Goal: Information Seeking & Learning: Learn about a topic

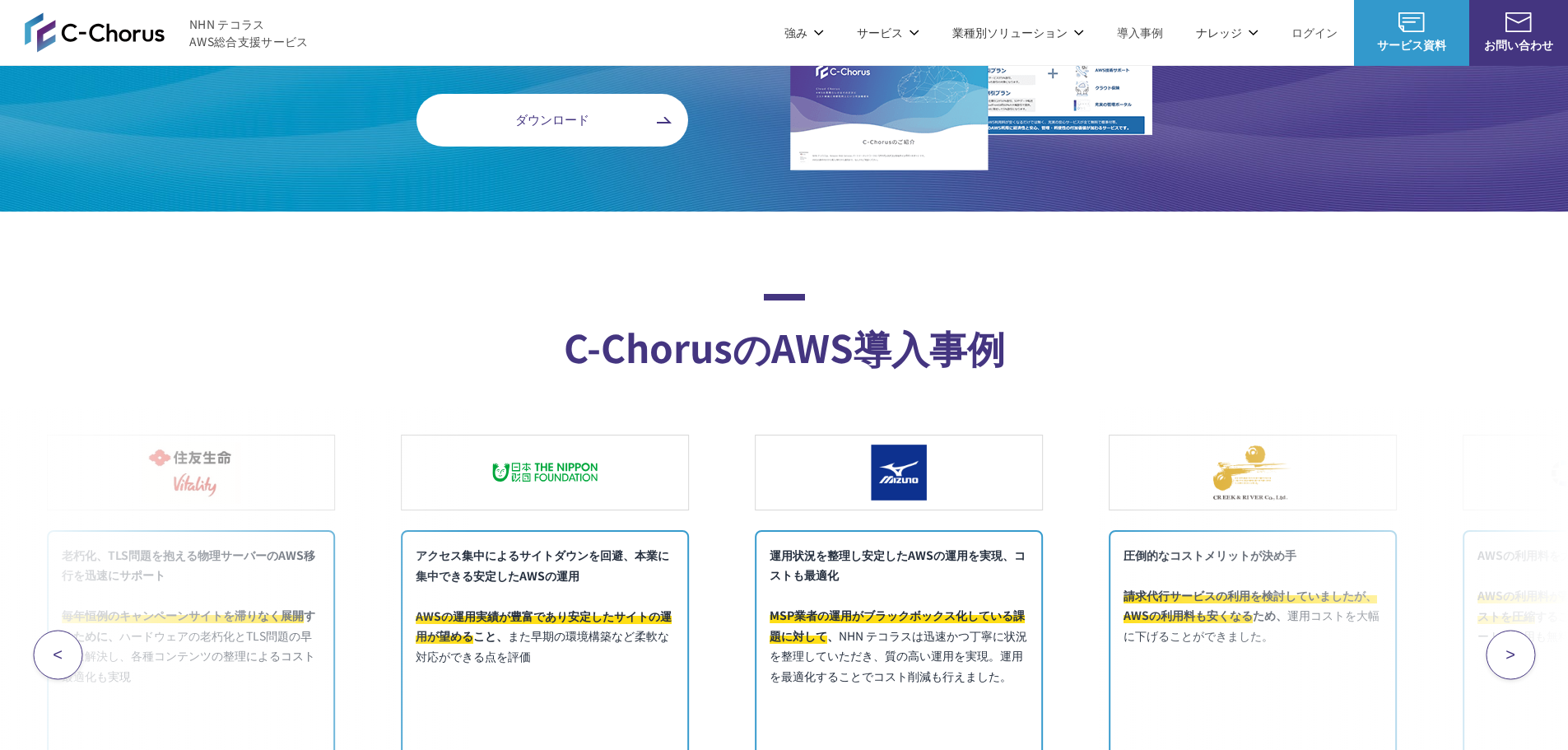
scroll to position [6501, 0]
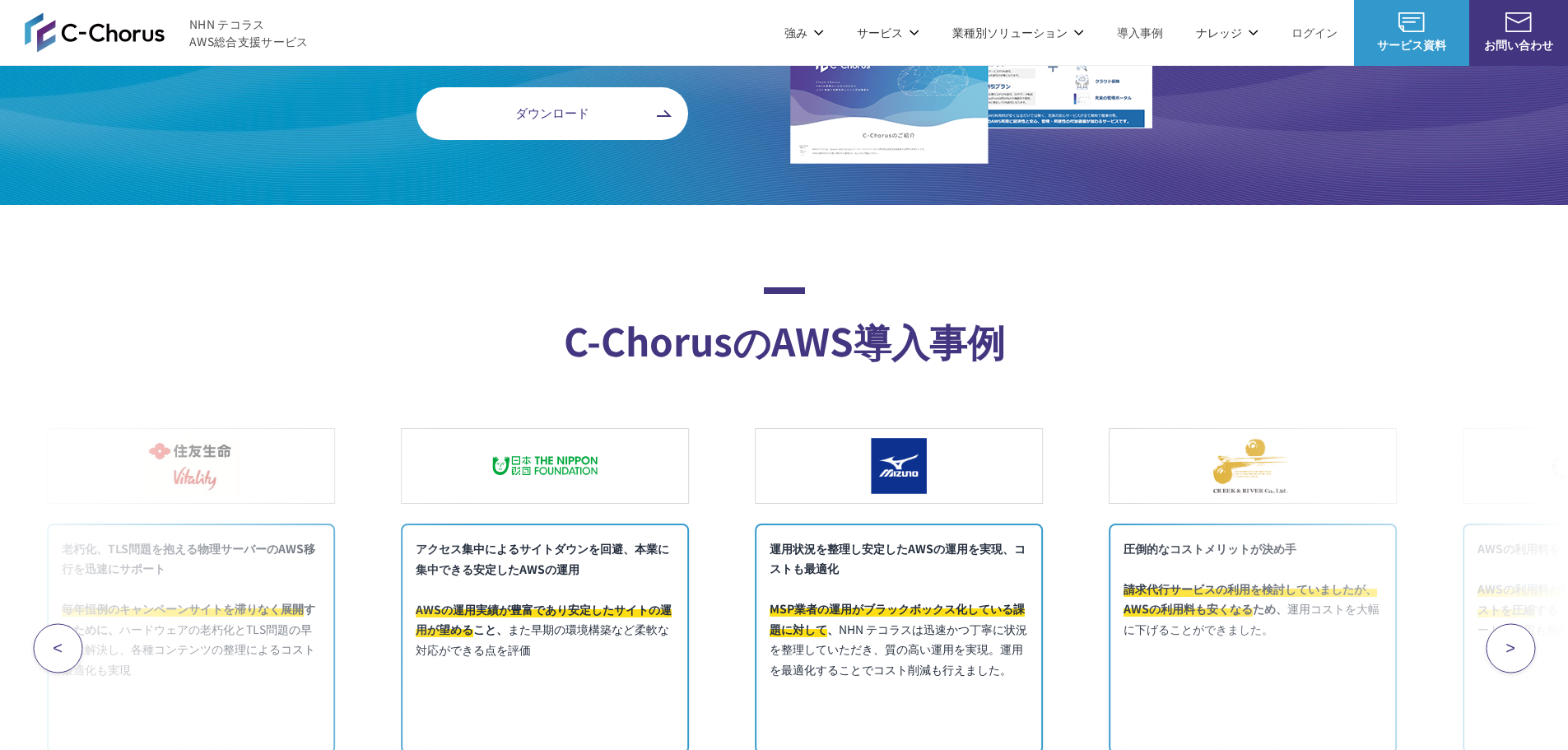
click at [567, 119] on span "ダウンロード" at bounding box center [552, 112] width 272 height 19
click at [138, 37] on img at bounding box center [95, 32] width 140 height 39
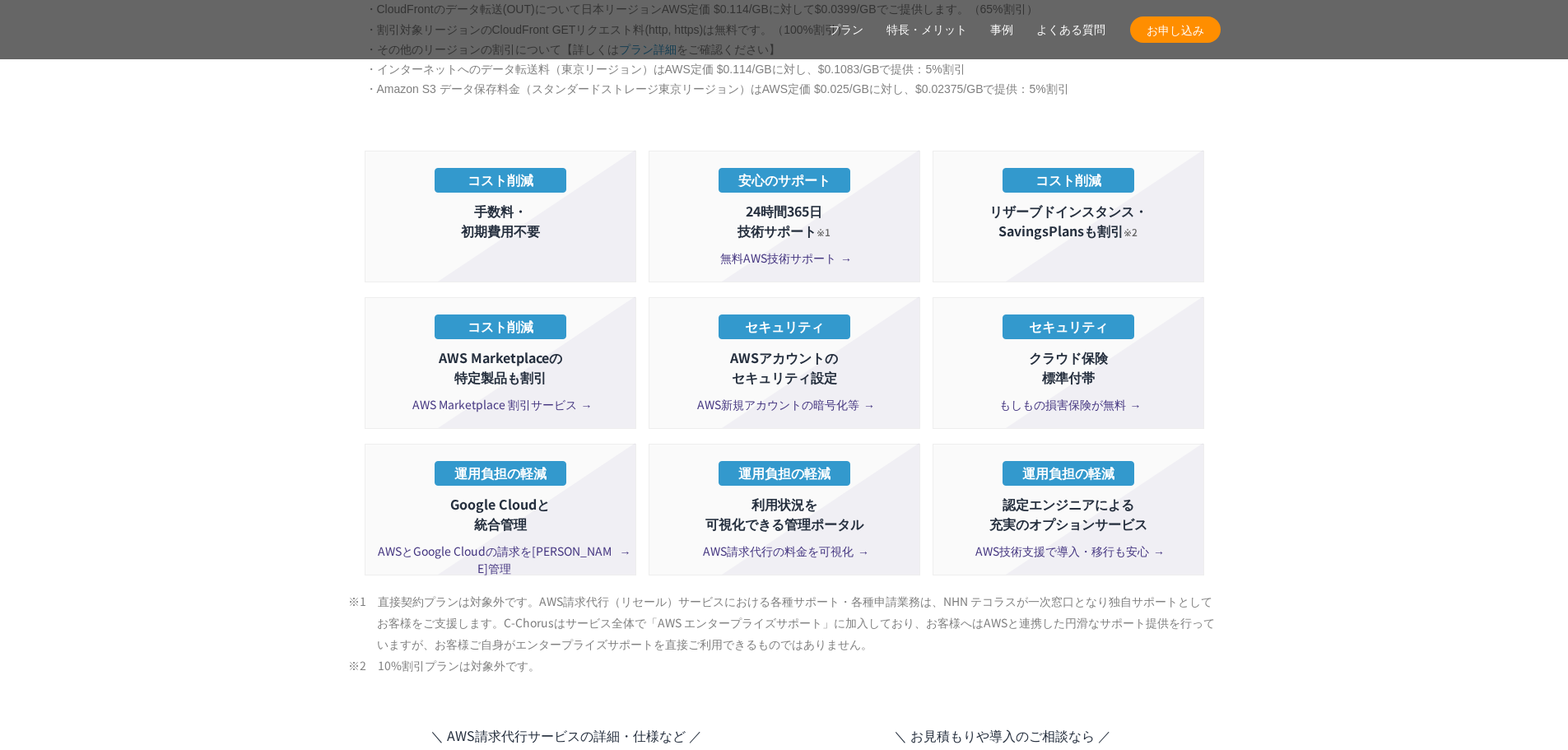
scroll to position [2963, 0]
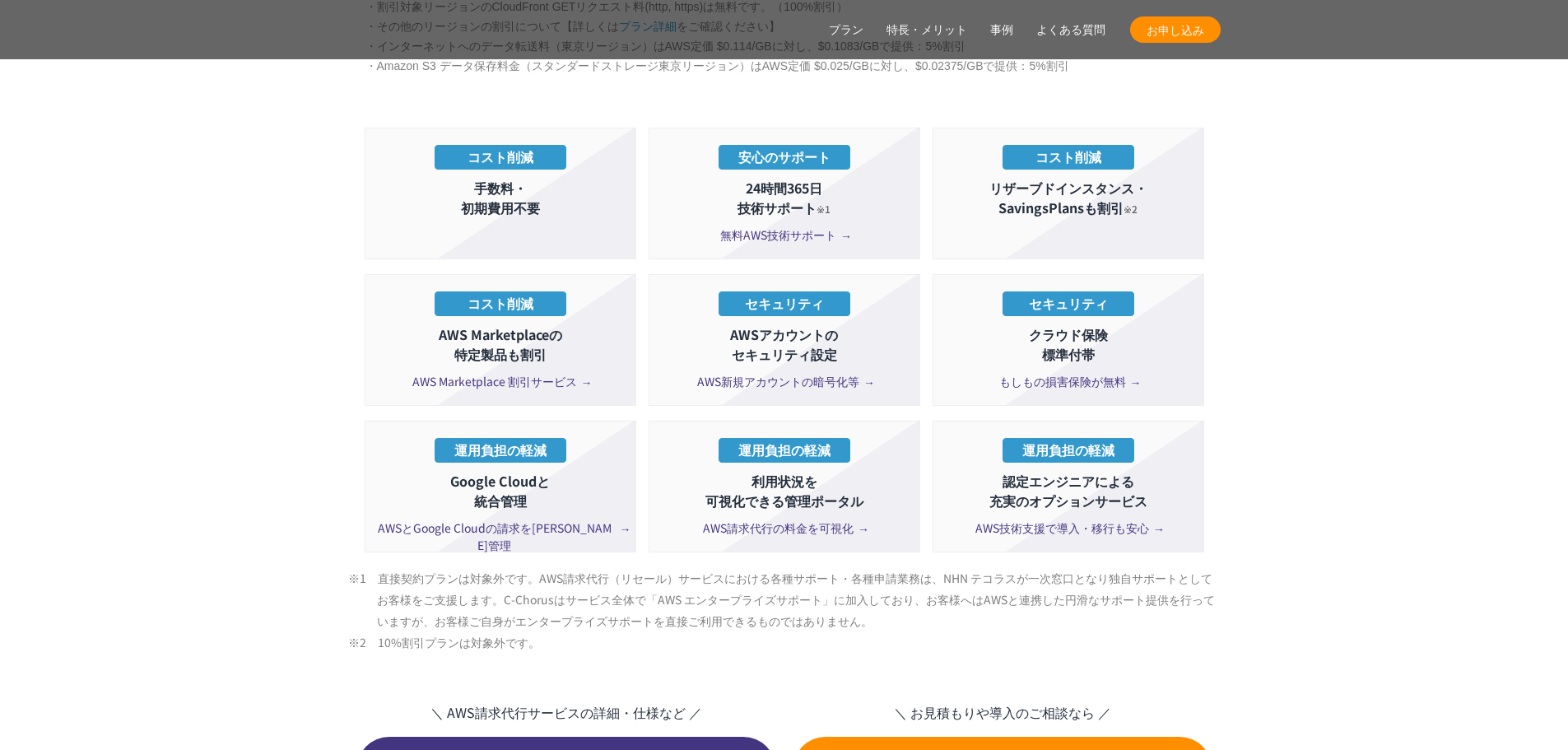
click at [813, 373] on span "AWS新規アカウントの暗号化等" at bounding box center [784, 381] width 174 height 17
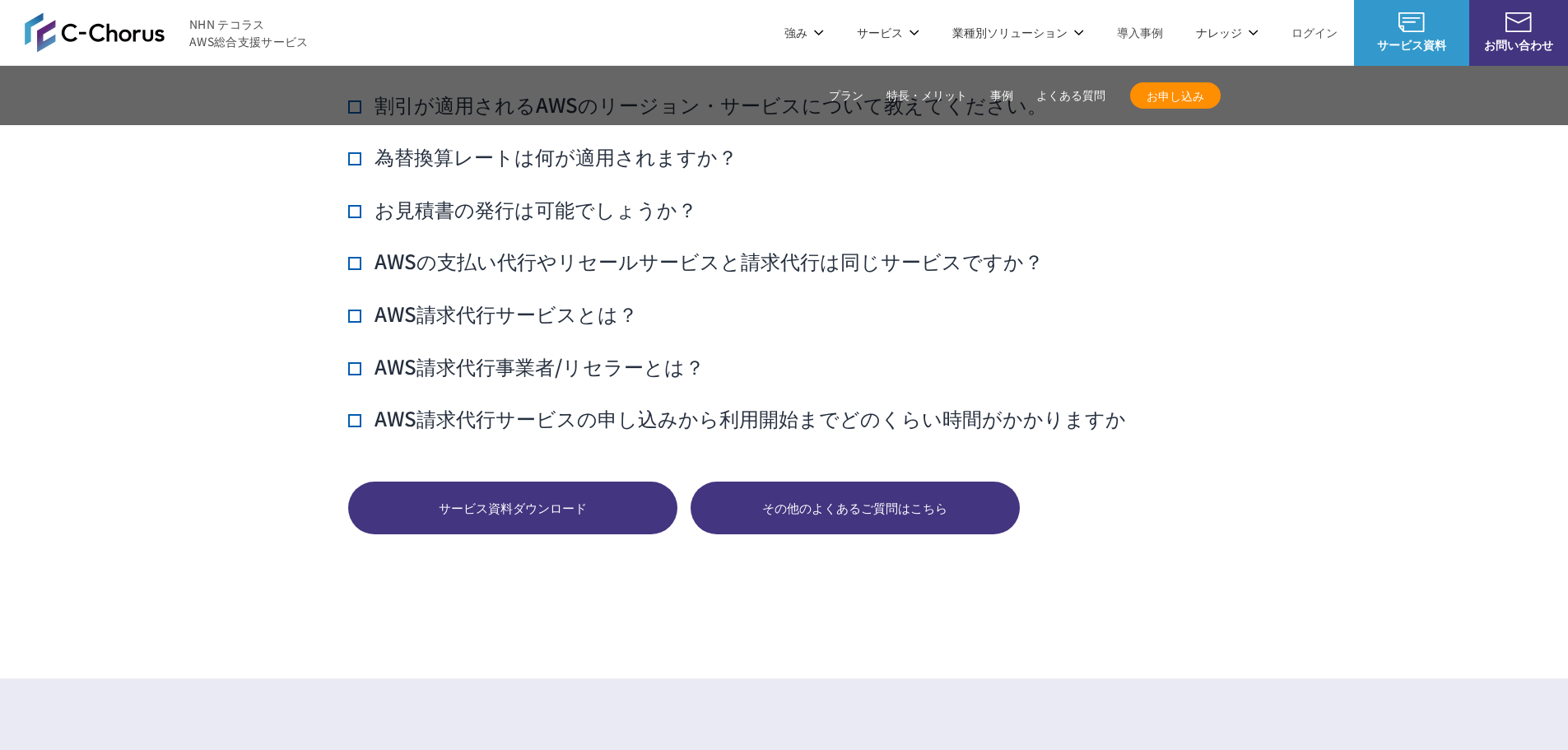
scroll to position [11116, 0]
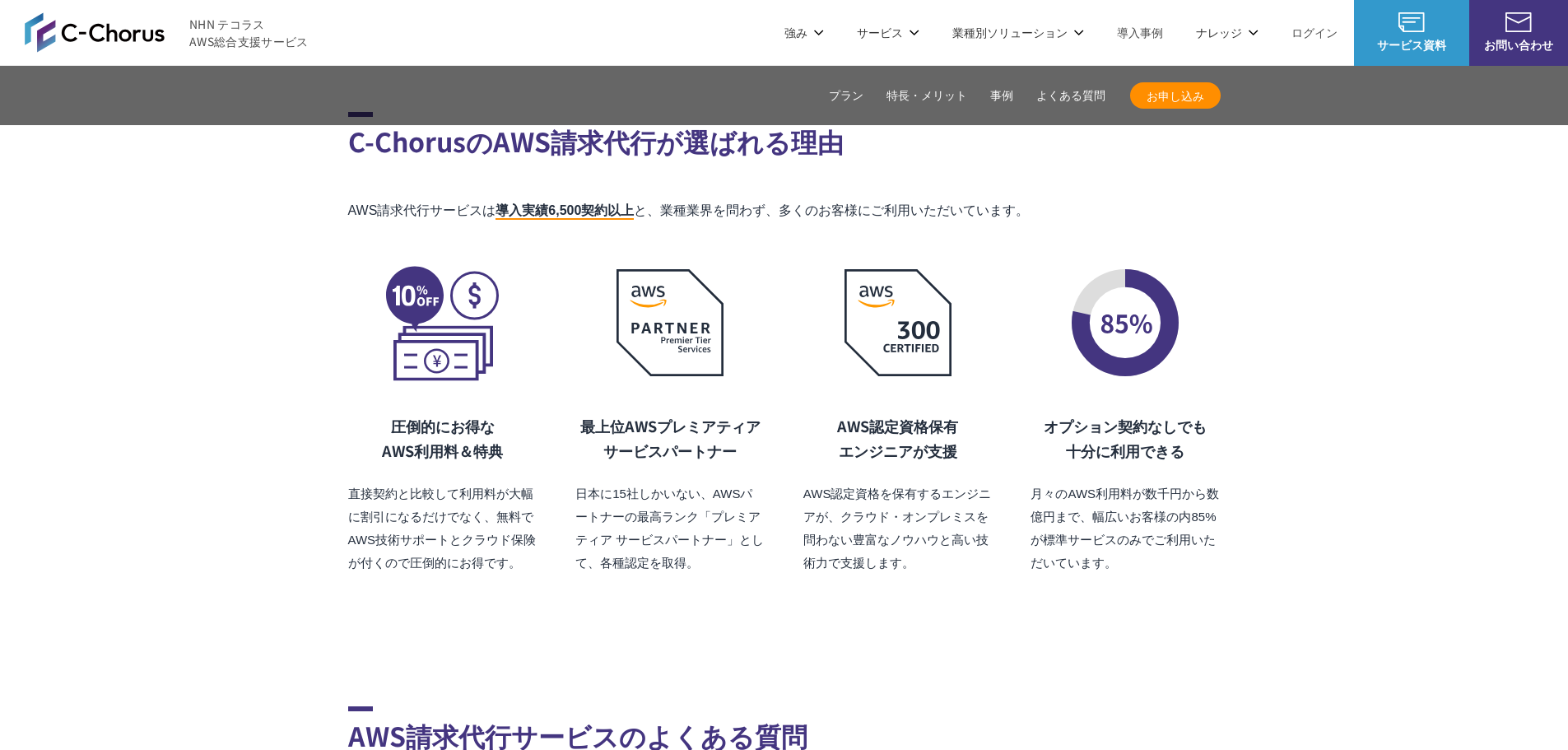
drag, startPoint x: 1020, startPoint y: 427, endPoint x: 681, endPoint y: 483, distance: 343.6
click at [681, 483] on p "日本に15社しかいない、AWSパートナーの最高ランク「プレミアティア サービスパートナー」として、各種認定を取得。" at bounding box center [670, 528] width 189 height 92
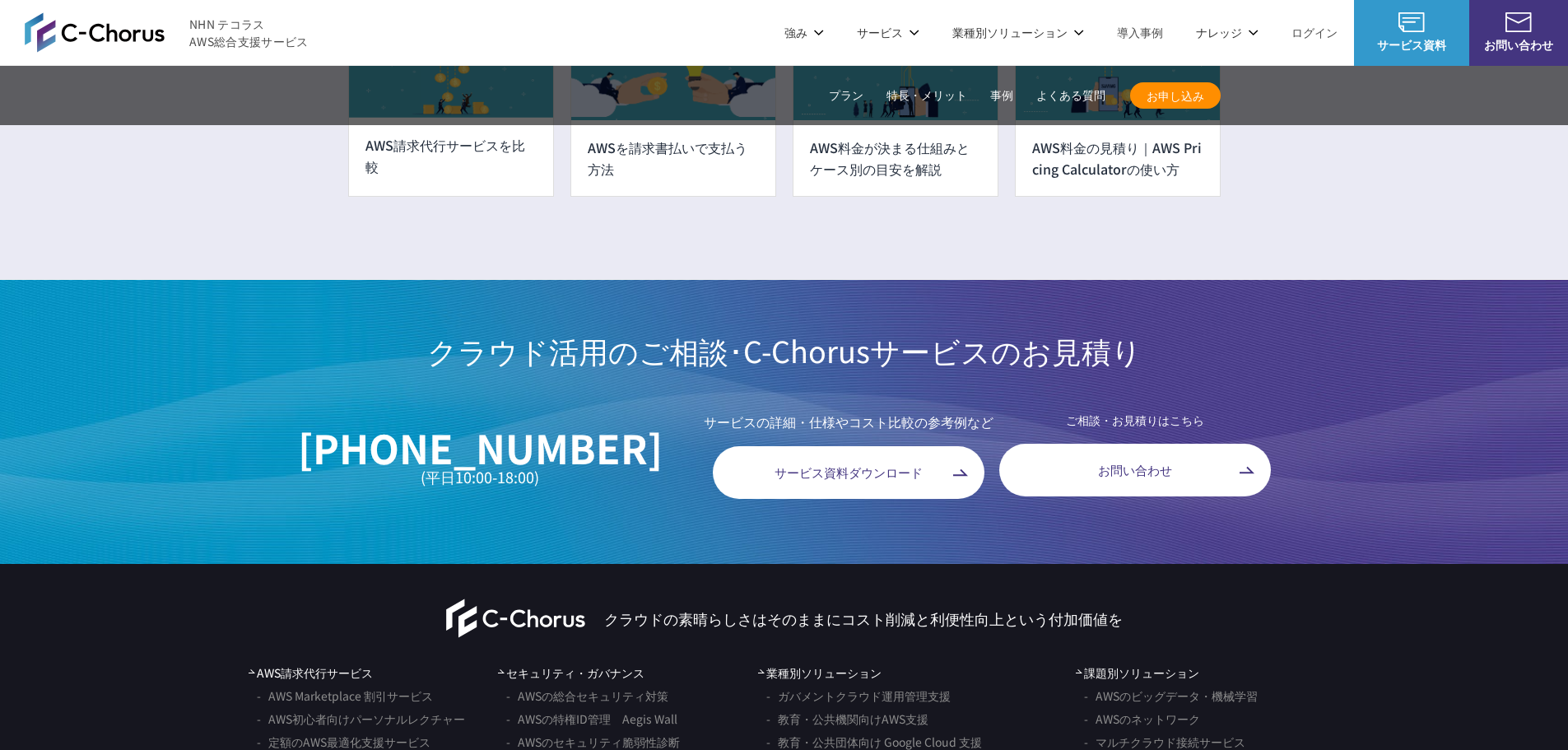
scroll to position [12637, 0]
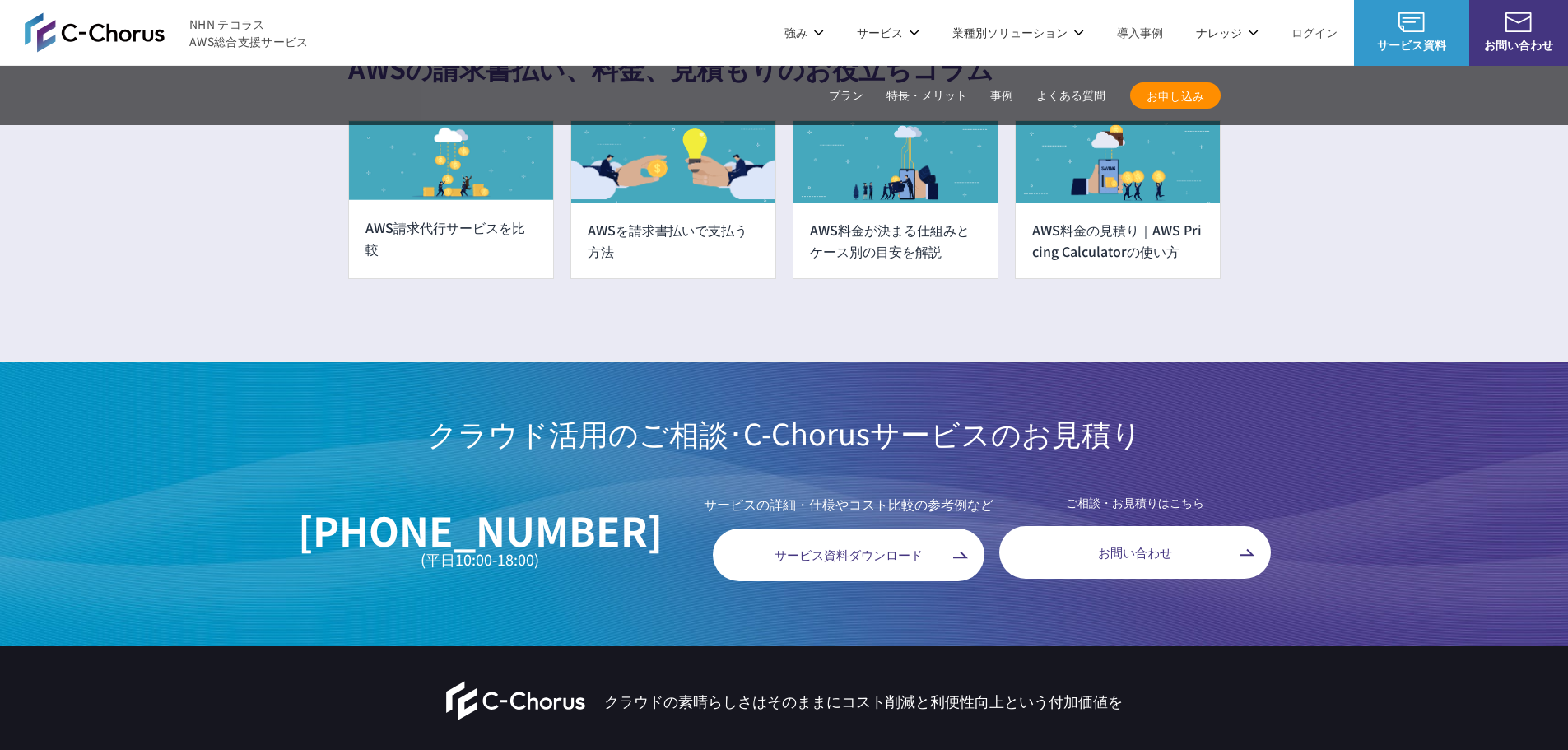
click at [1084, 93] on link "よくある質問" at bounding box center [1071, 95] width 70 height 17
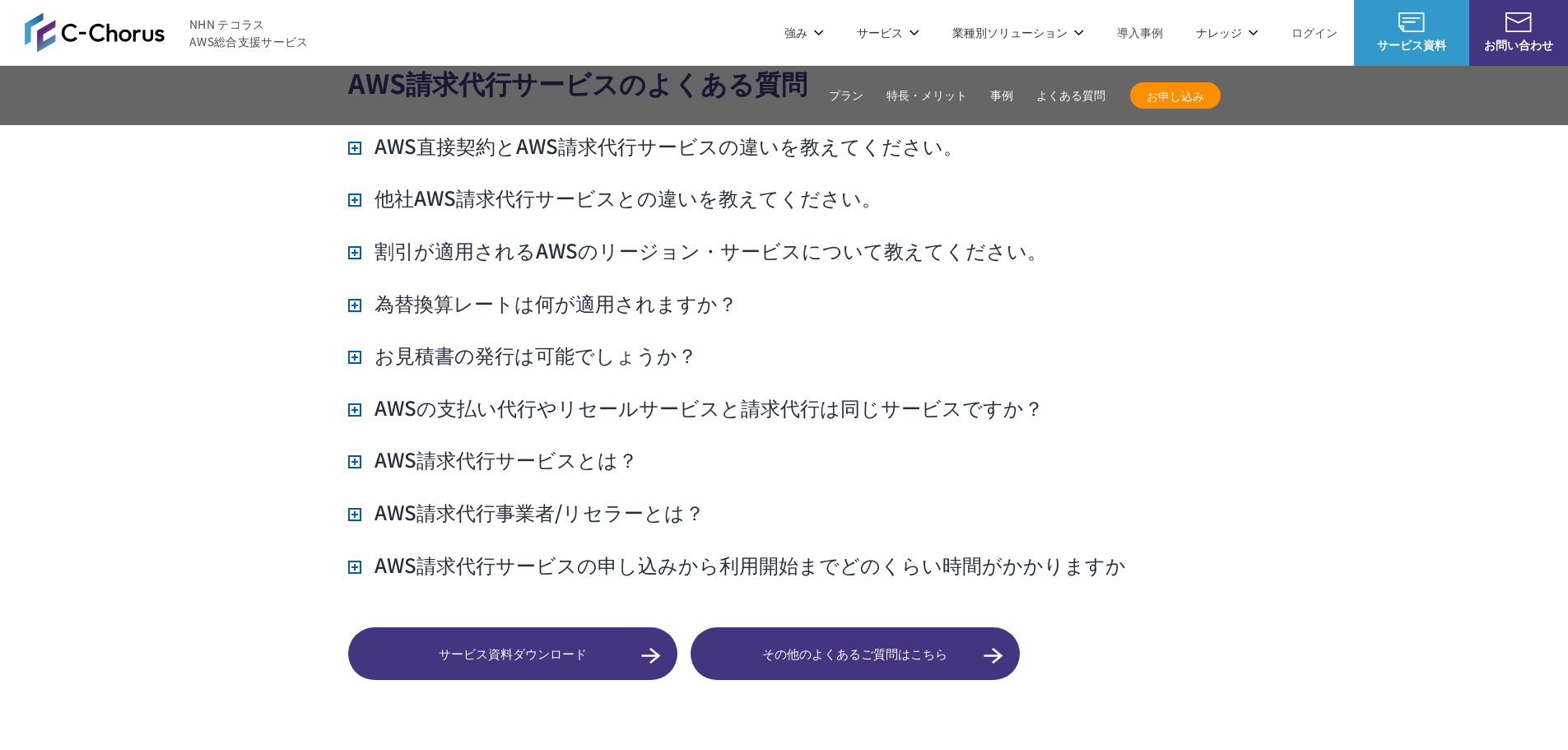
scroll to position [11656, 0]
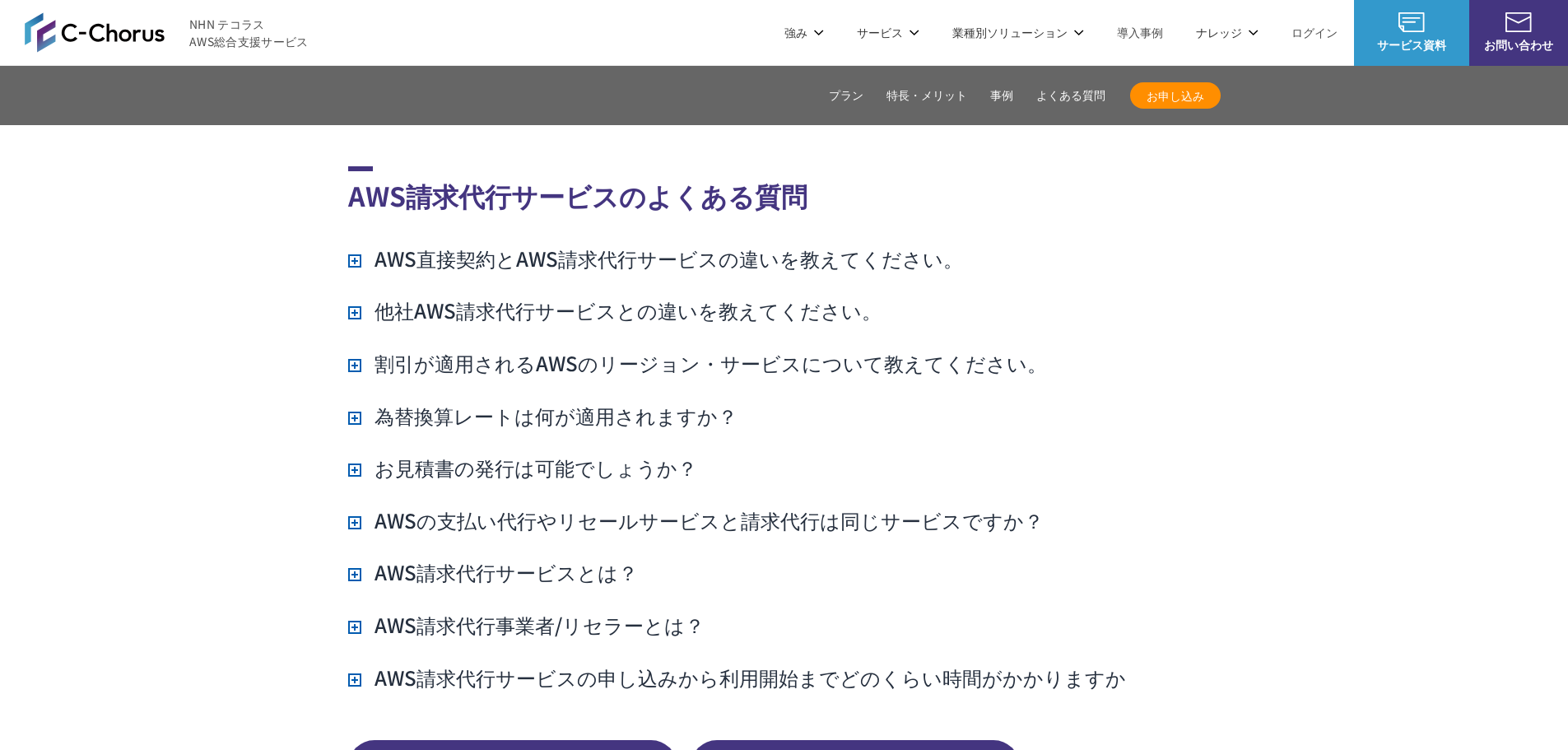
click at [541, 244] on h3 "AWS直接契約とAWS請求代行サービスの違いを教えてください。" at bounding box center [655, 258] width 615 height 28
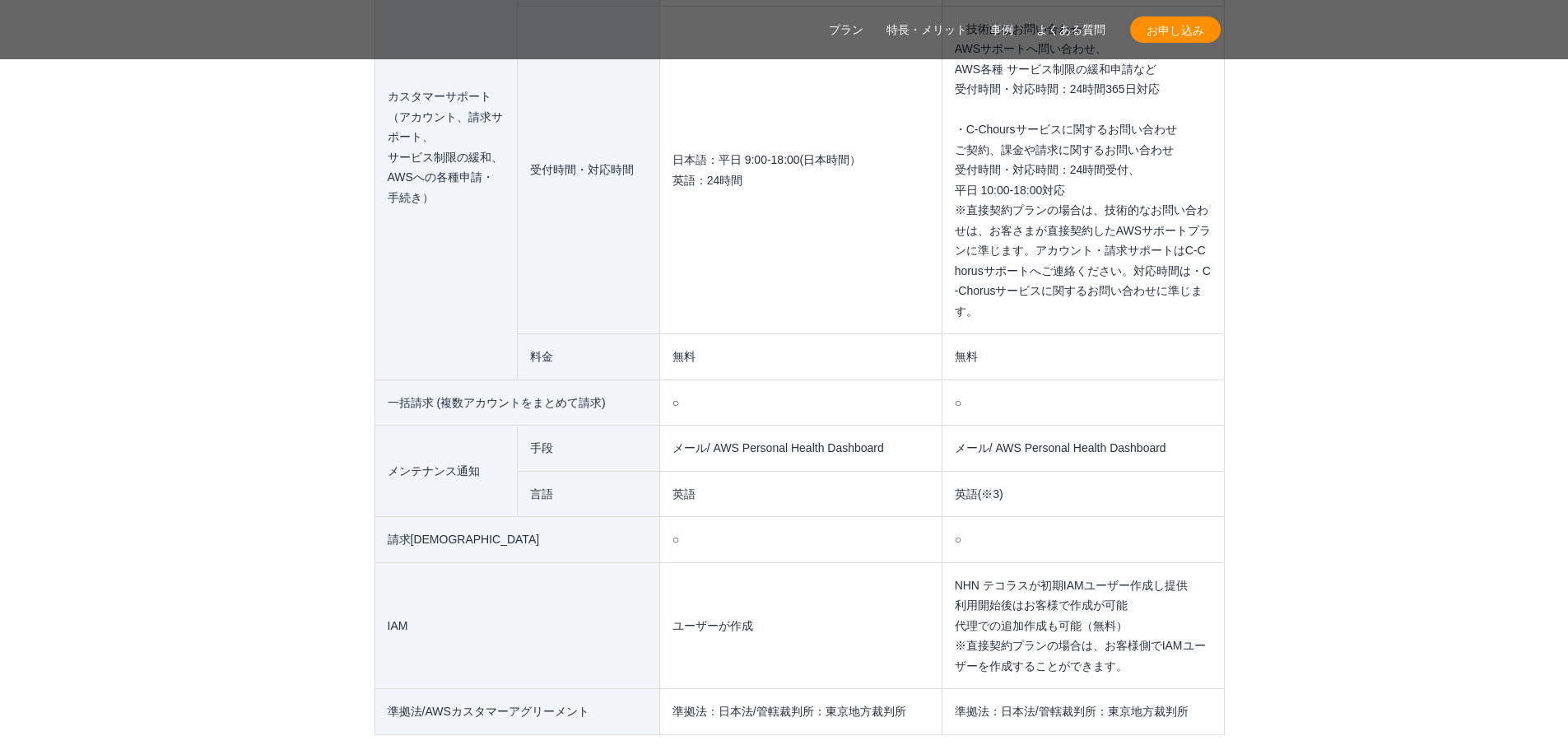
scroll to position [14043, 0]
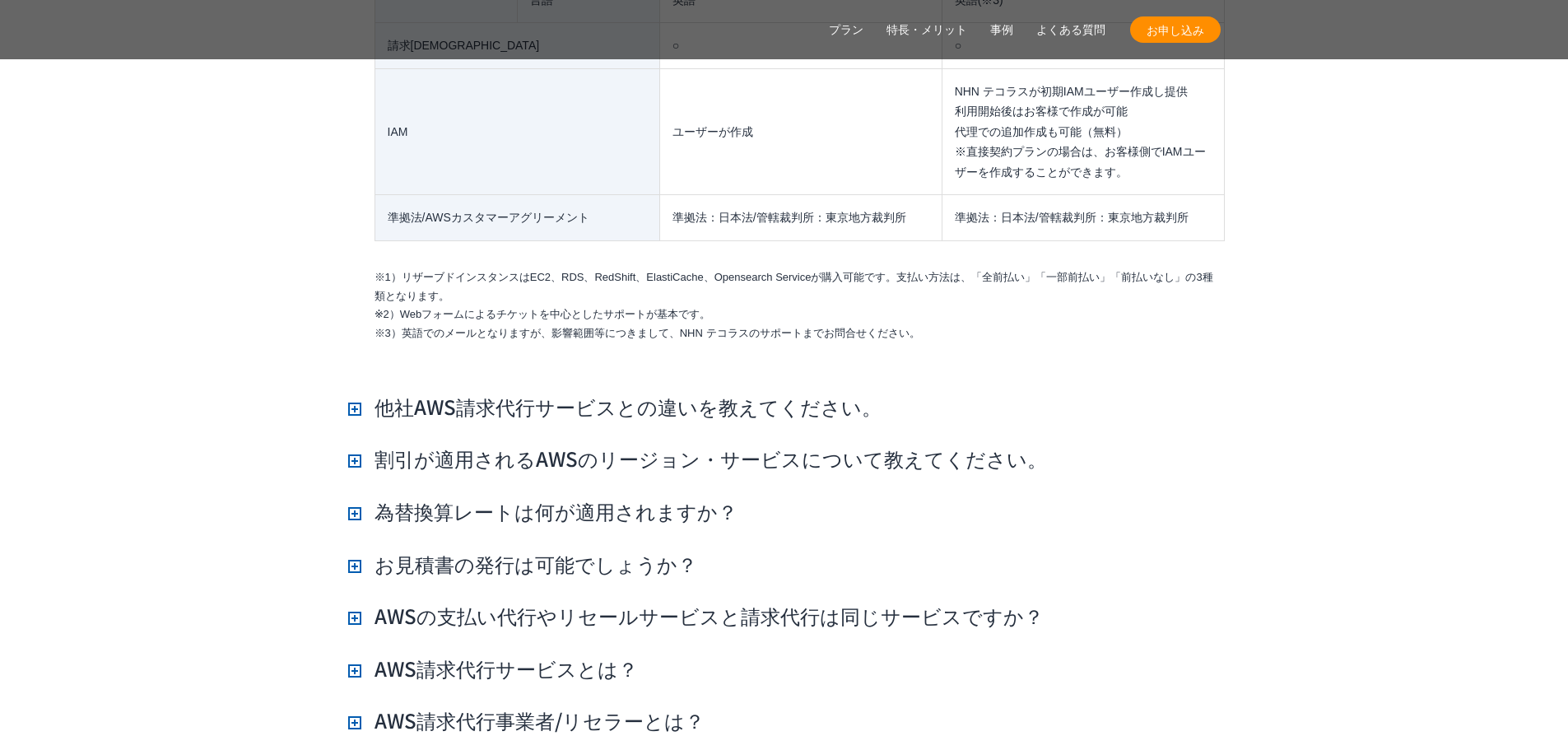
click at [348, 392] on h3 "他社AWS請求代行サービスとの違いを教えてください。" at bounding box center [615, 406] width 533 height 28
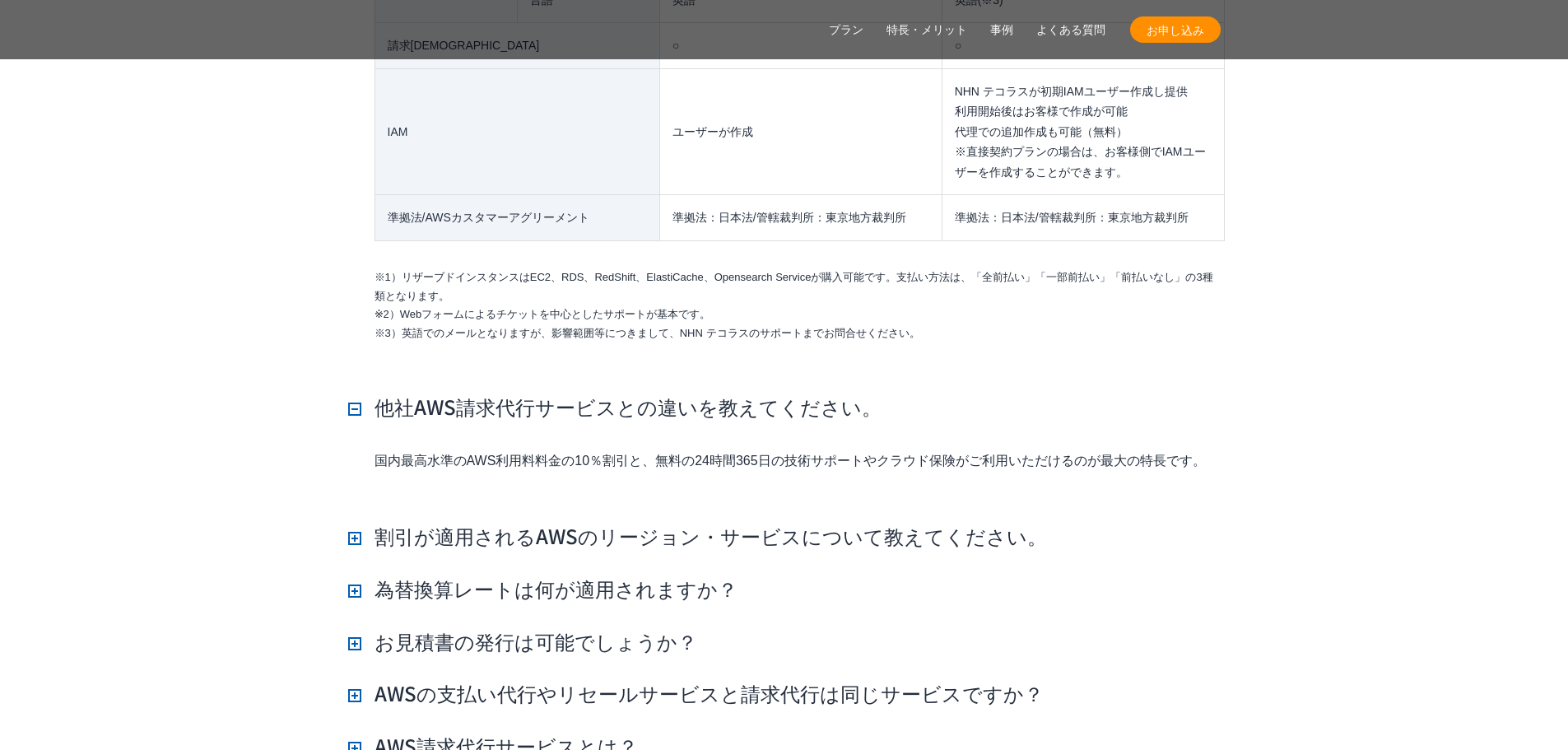
scroll to position [14372, 0]
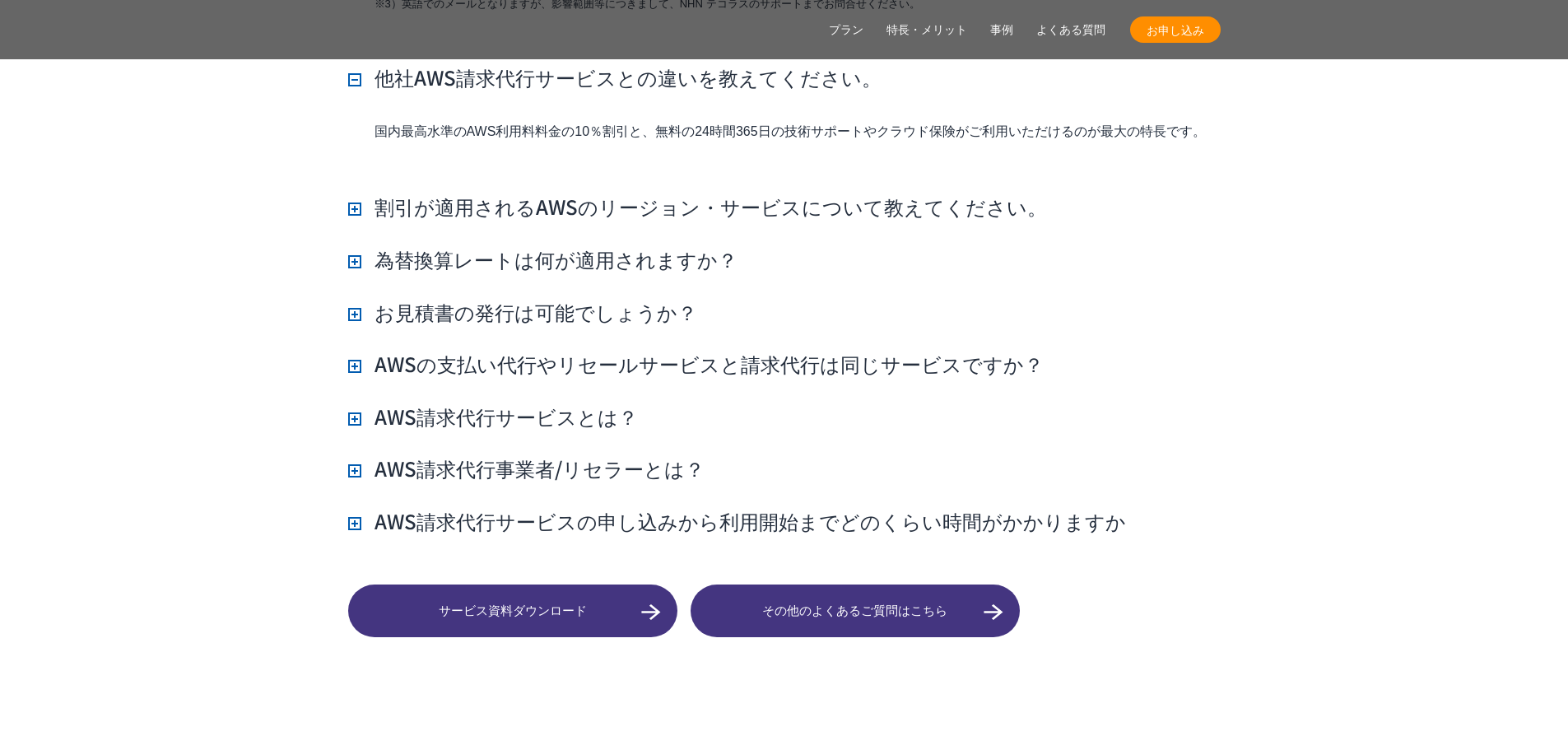
click at [359, 193] on h3 "割引が適用されるAWSのリージョン・サービスについて教えてください。" at bounding box center [697, 206] width 698 height 28
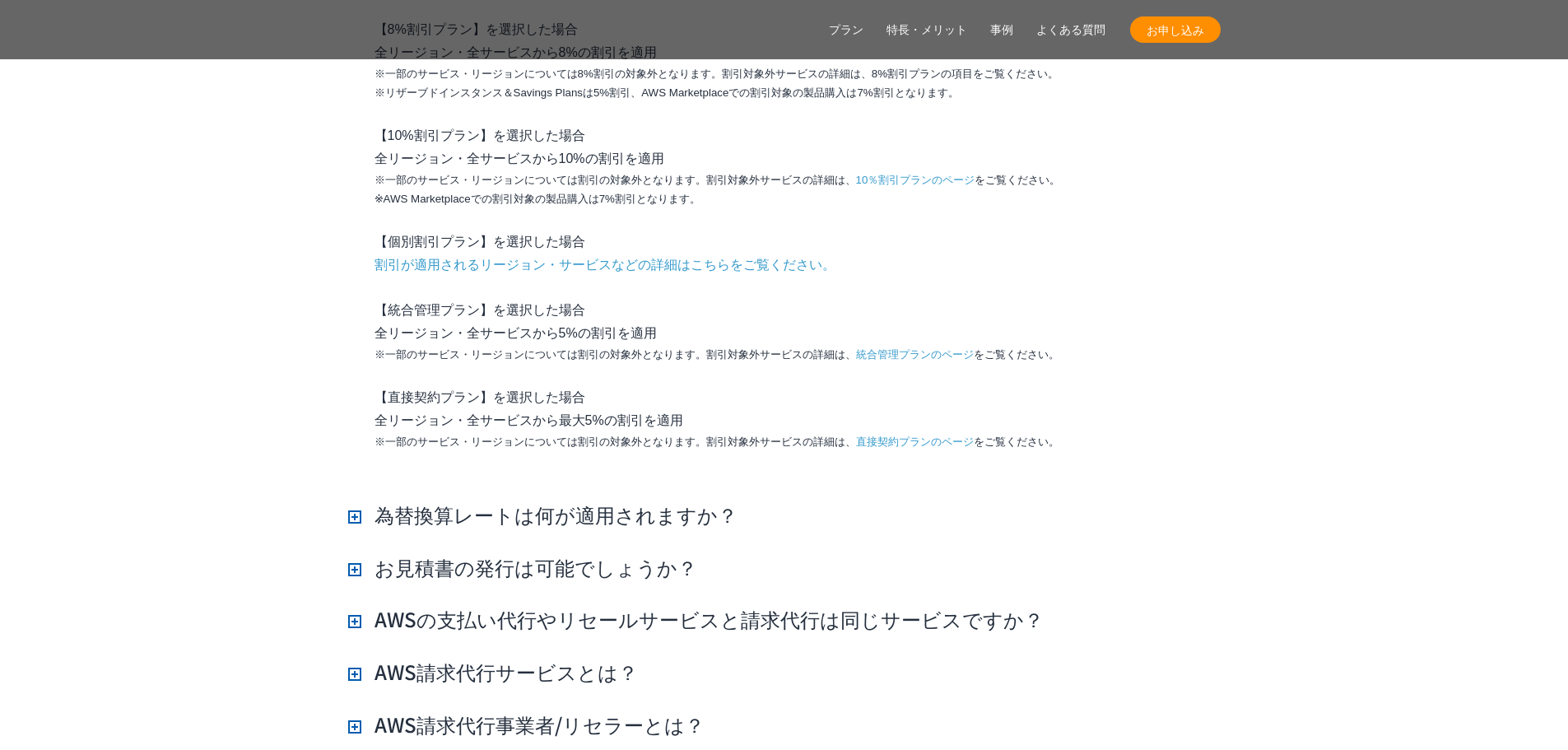
scroll to position [14865, 0]
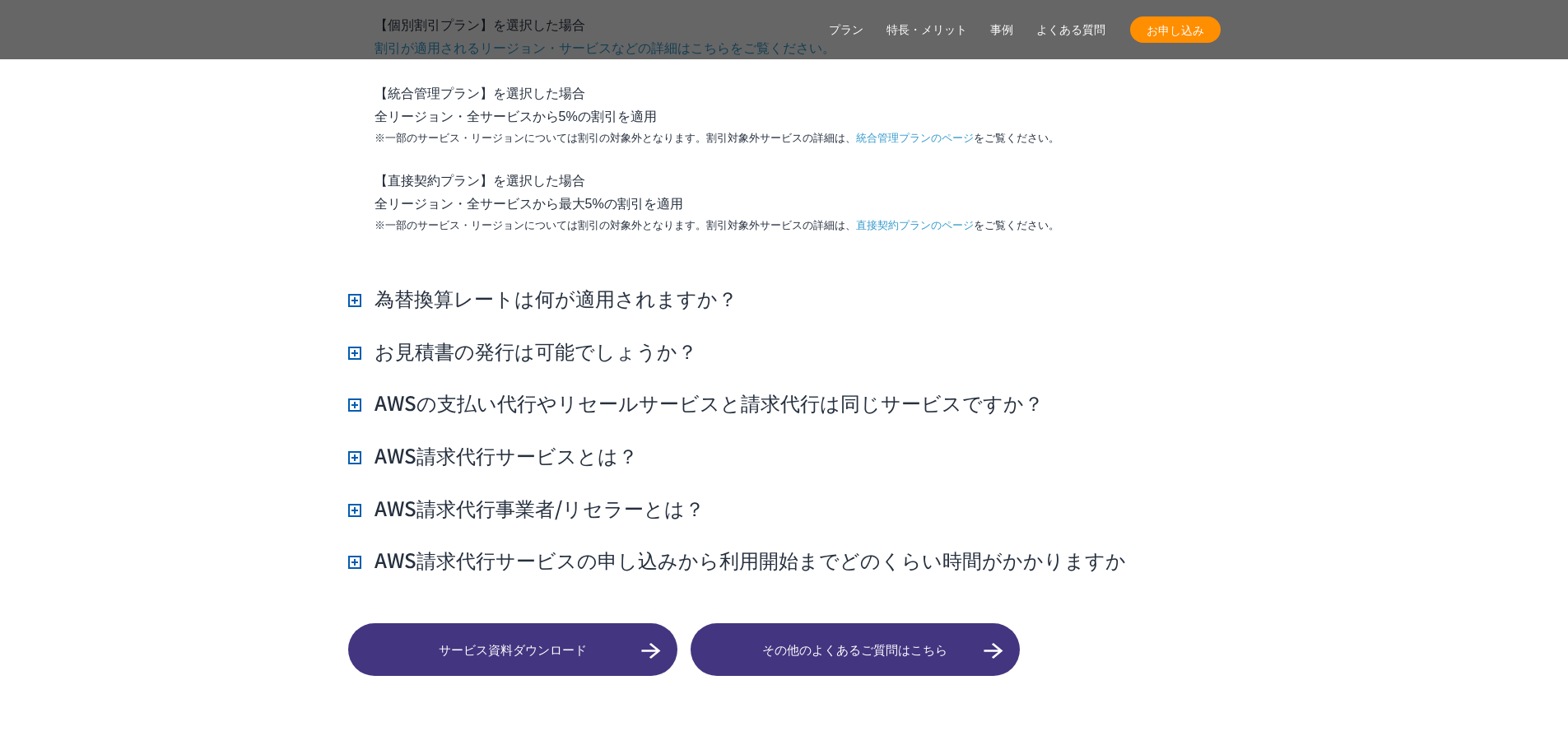
click at [520, 336] on h3 "お見積書の発行は可能でしょうか？" at bounding box center [522, 350] width 349 height 28
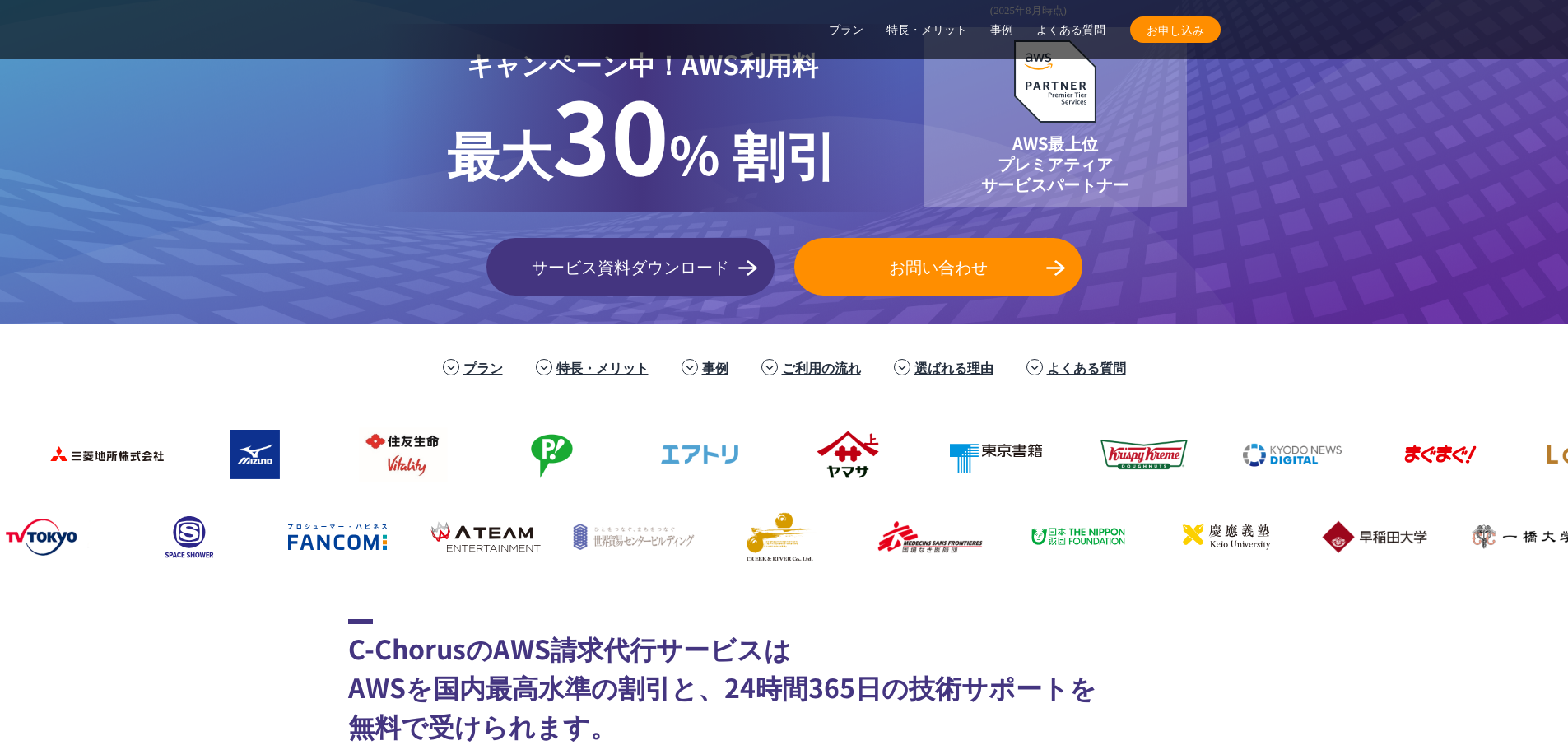
scroll to position [247, 0]
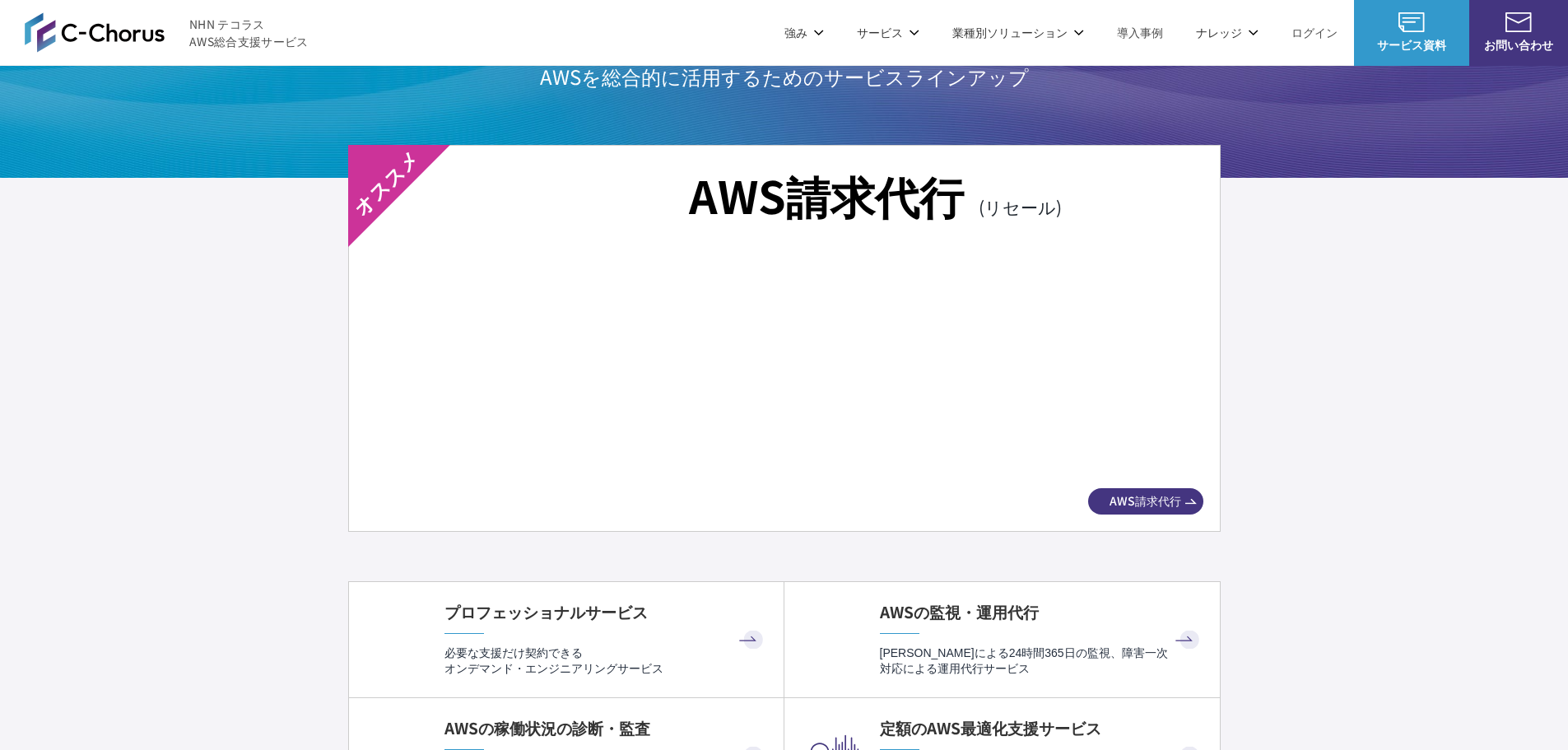
scroll to position [3045, 0]
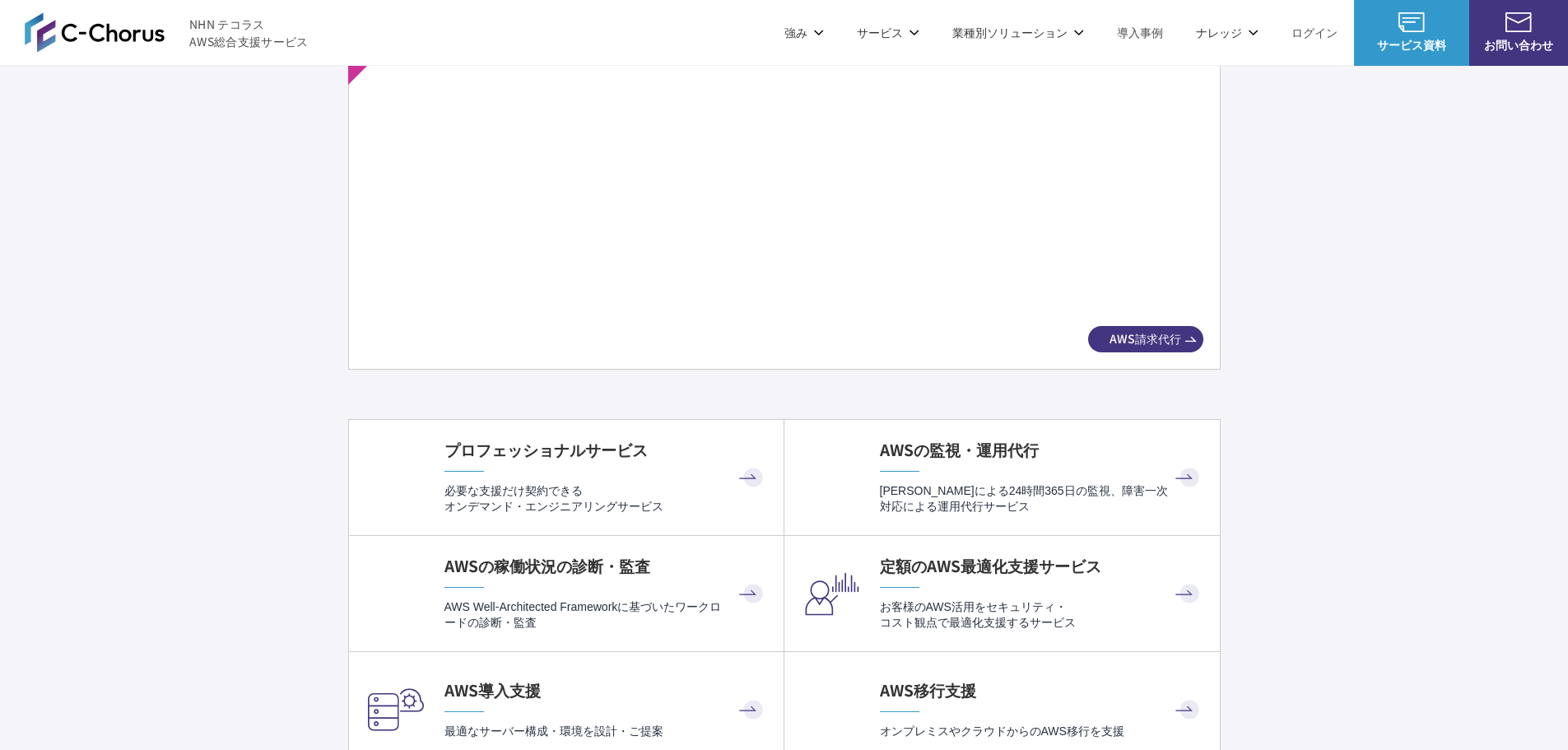
click at [584, 199] on img at bounding box center [784, 203] width 780 height 218
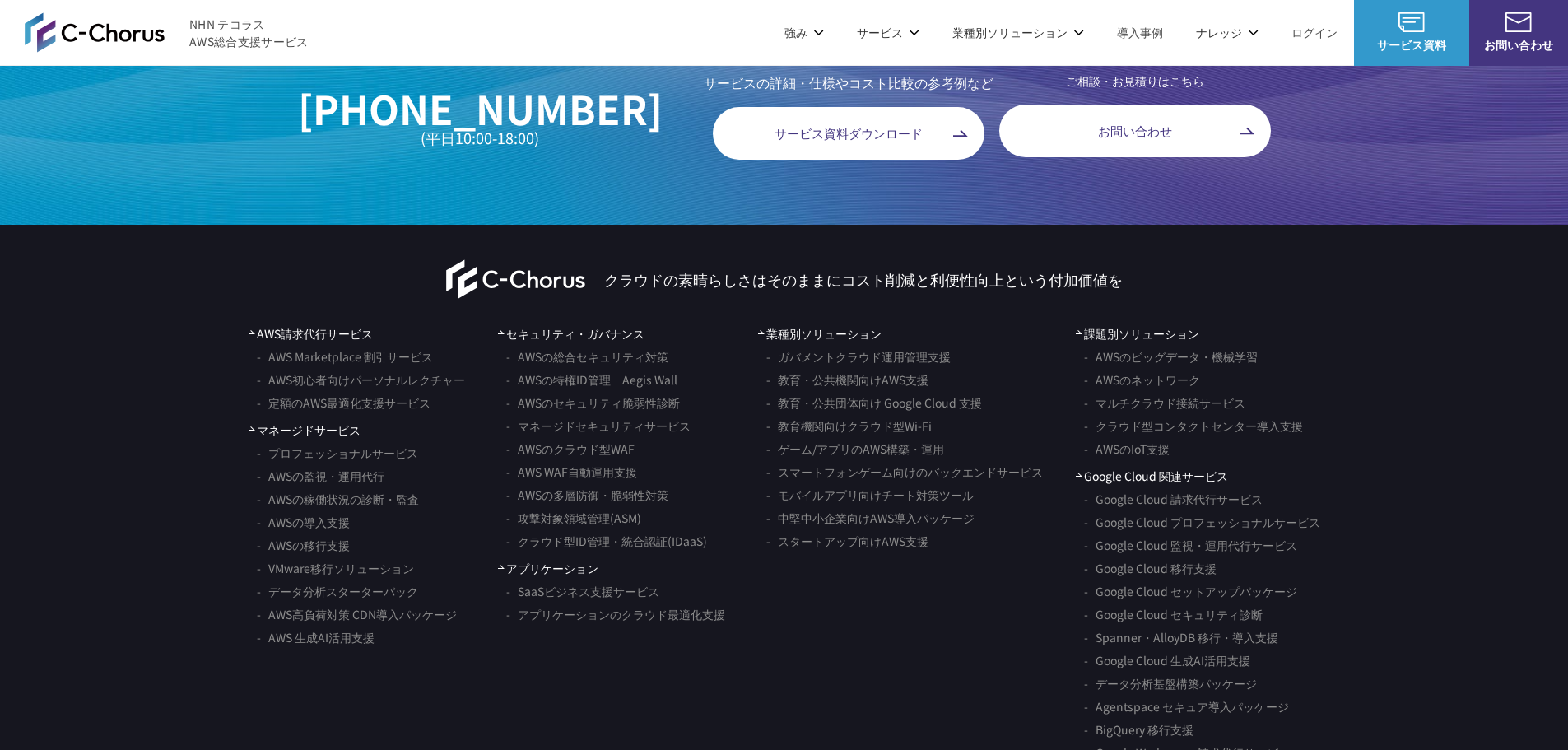
scroll to position [9673, 0]
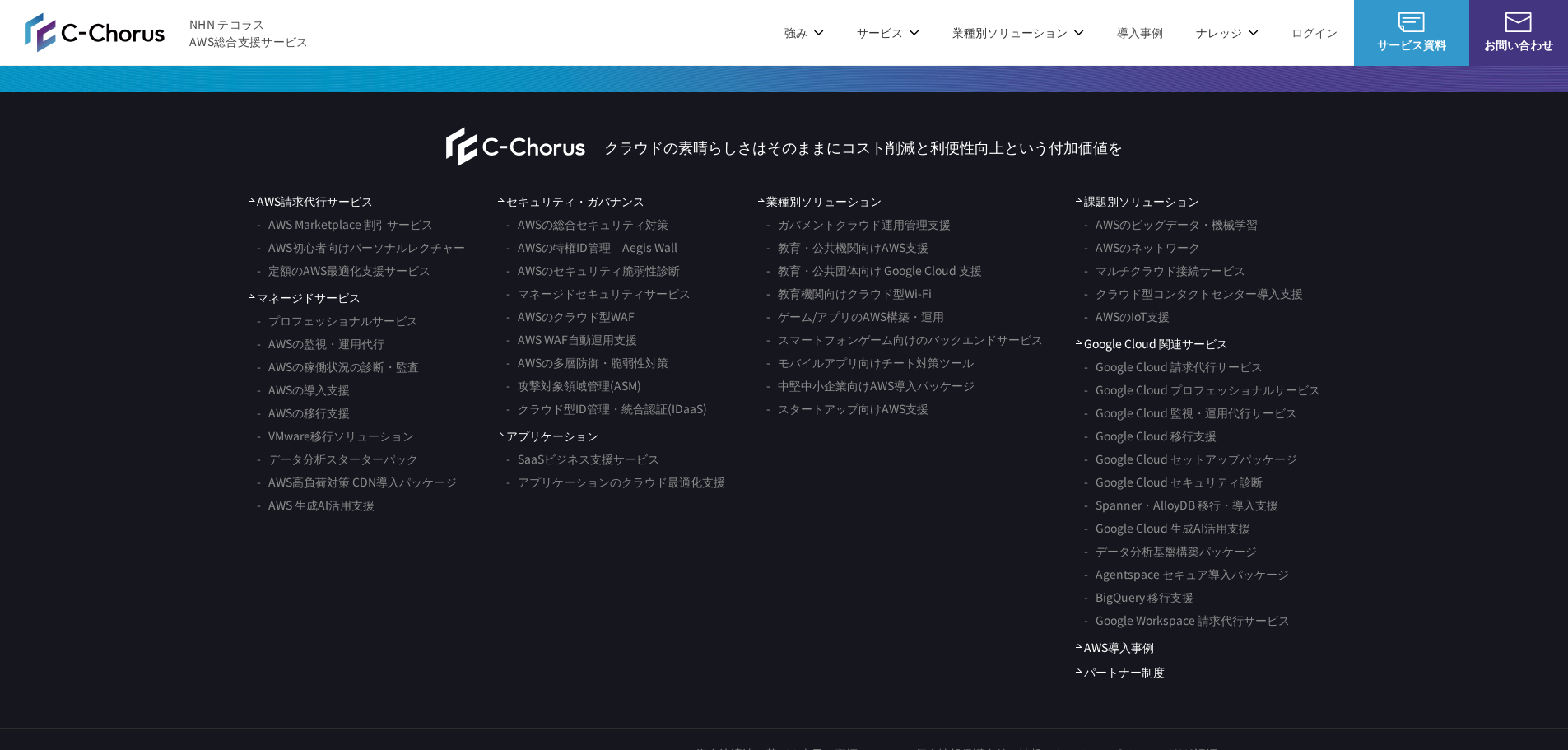
click at [411, 259] on link "AWS初心者向けパーソナルレクチャー" at bounding box center [360, 247] width 208 height 23
click at [635, 304] on link "マネージドセキュリティサービス" at bounding box center [598, 293] width 185 height 23
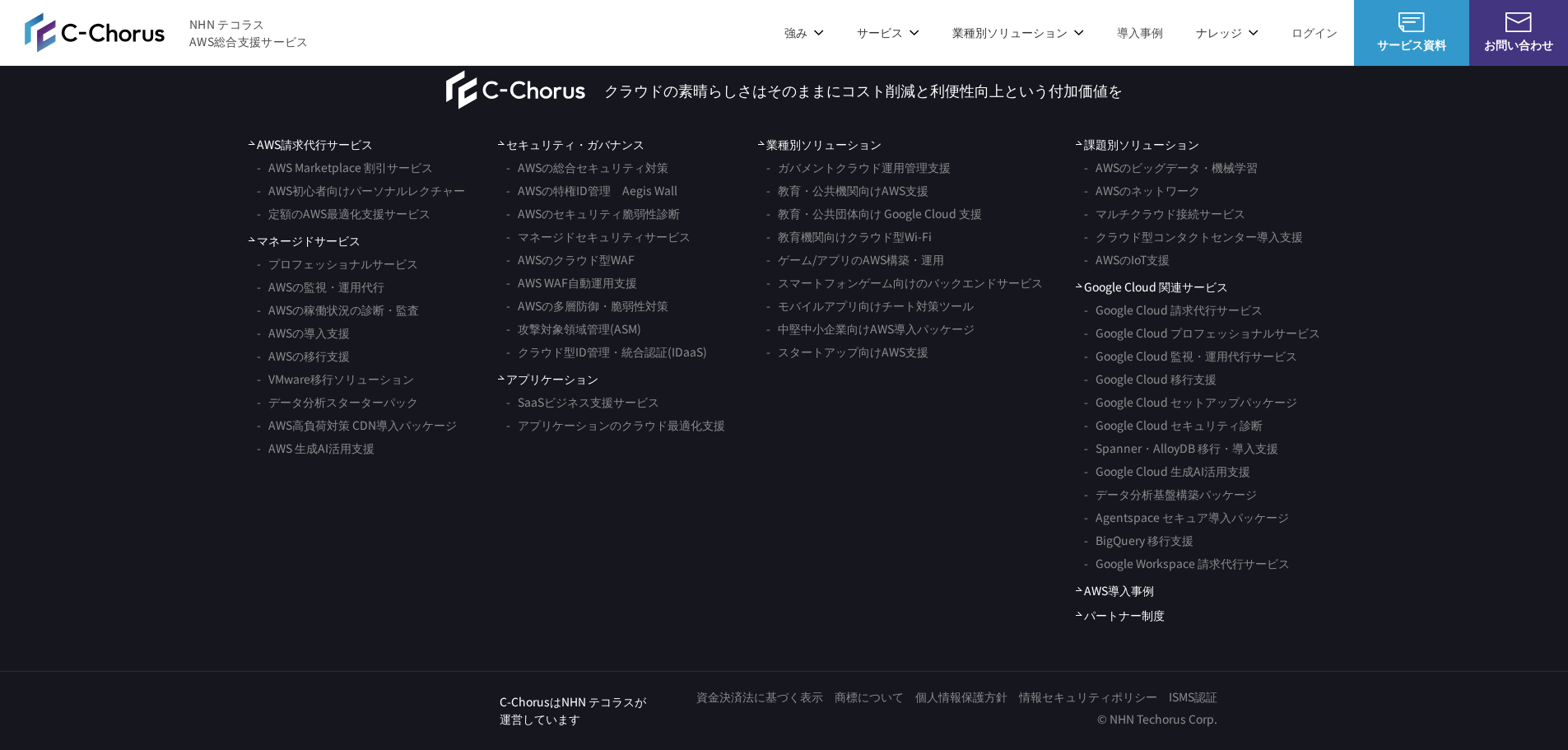
click at [315, 153] on link "AWS請求代行サービス" at bounding box center [310, 144] width 124 height 17
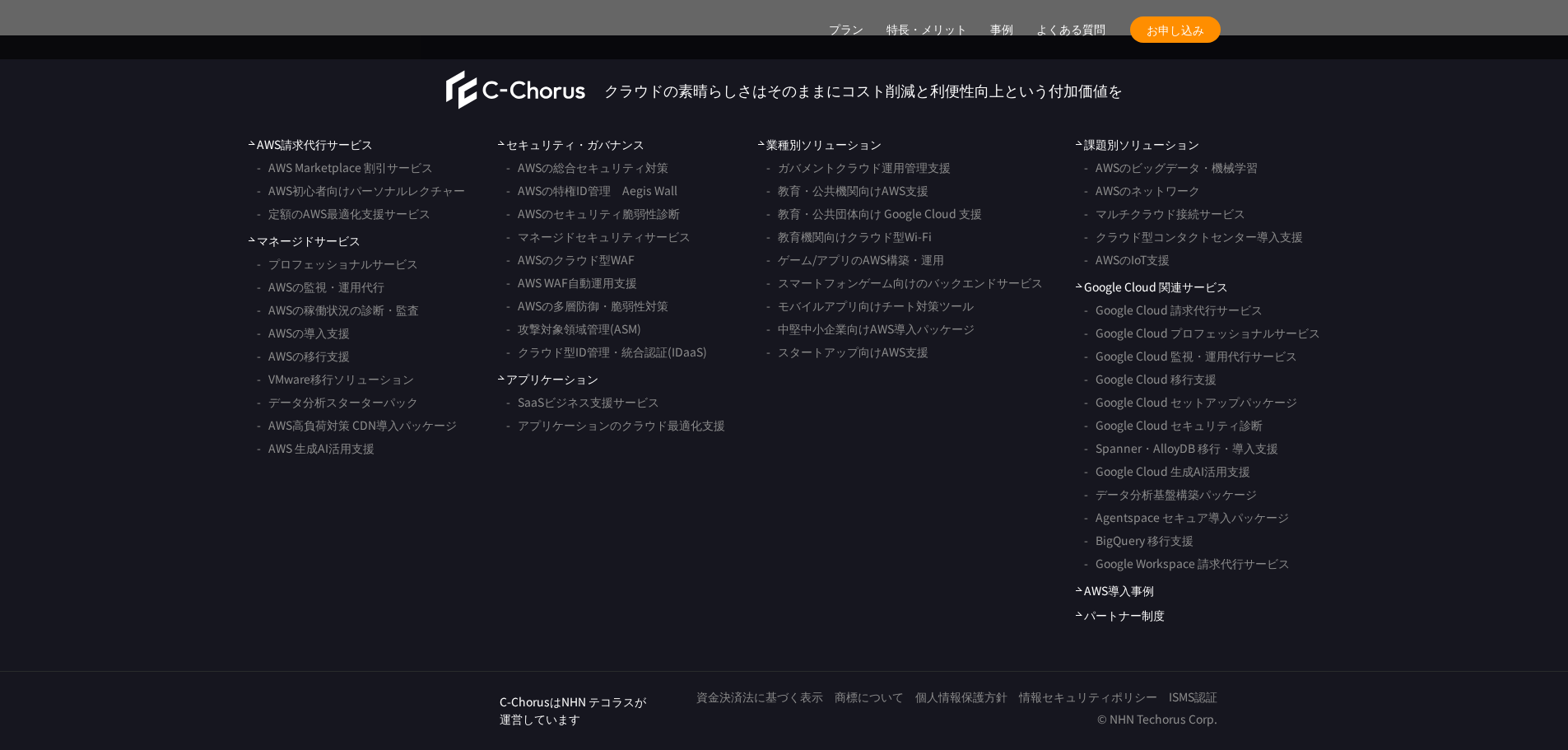
scroll to position [13167, 0]
click at [344, 298] on link "AWSの監視・運用代行" at bounding box center [320, 286] width 128 height 23
drag, startPoint x: 942, startPoint y: 455, endPoint x: 962, endPoint y: 442, distance: 23.9
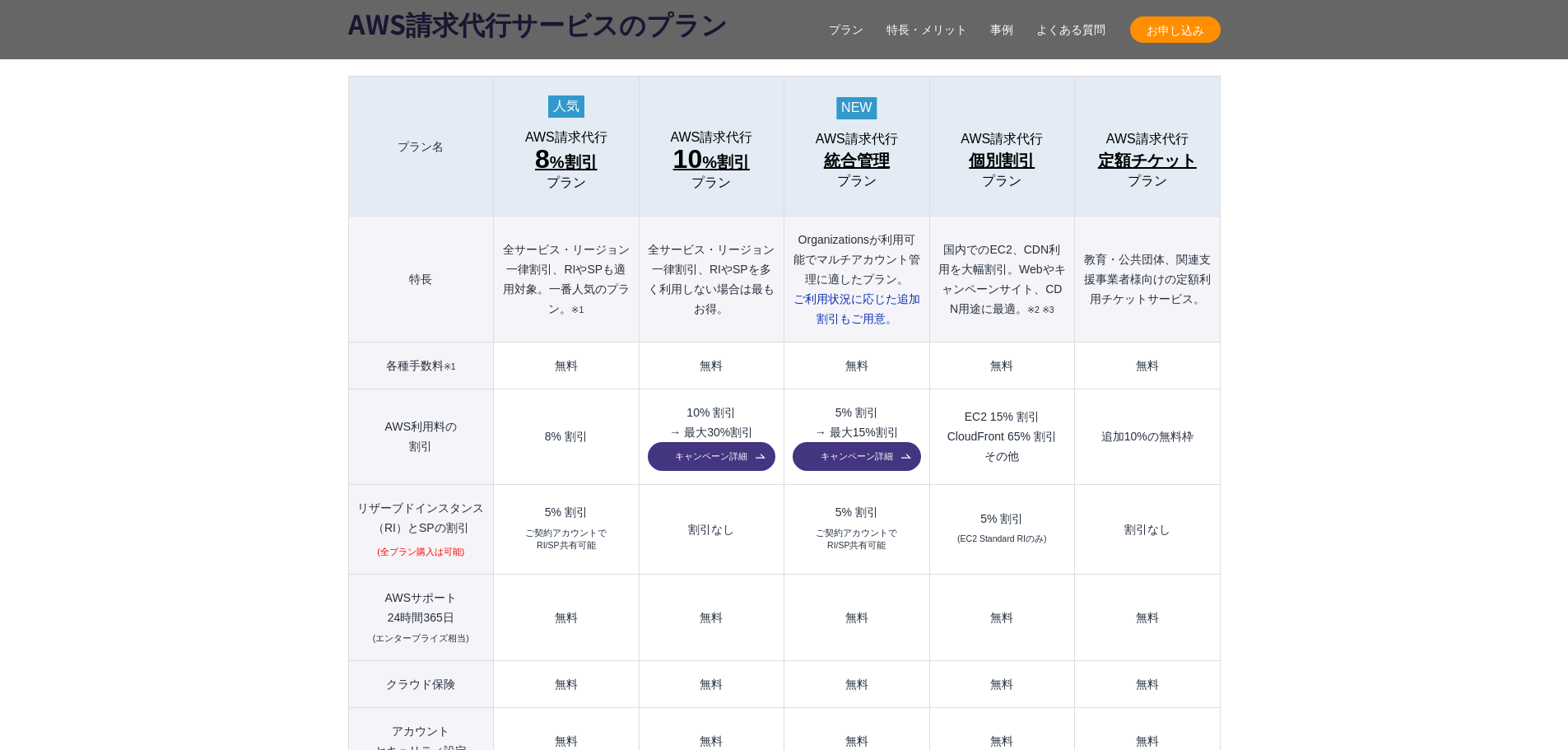
scroll to position [1810, 0]
